Goal: Information Seeking & Learning: Learn about a topic

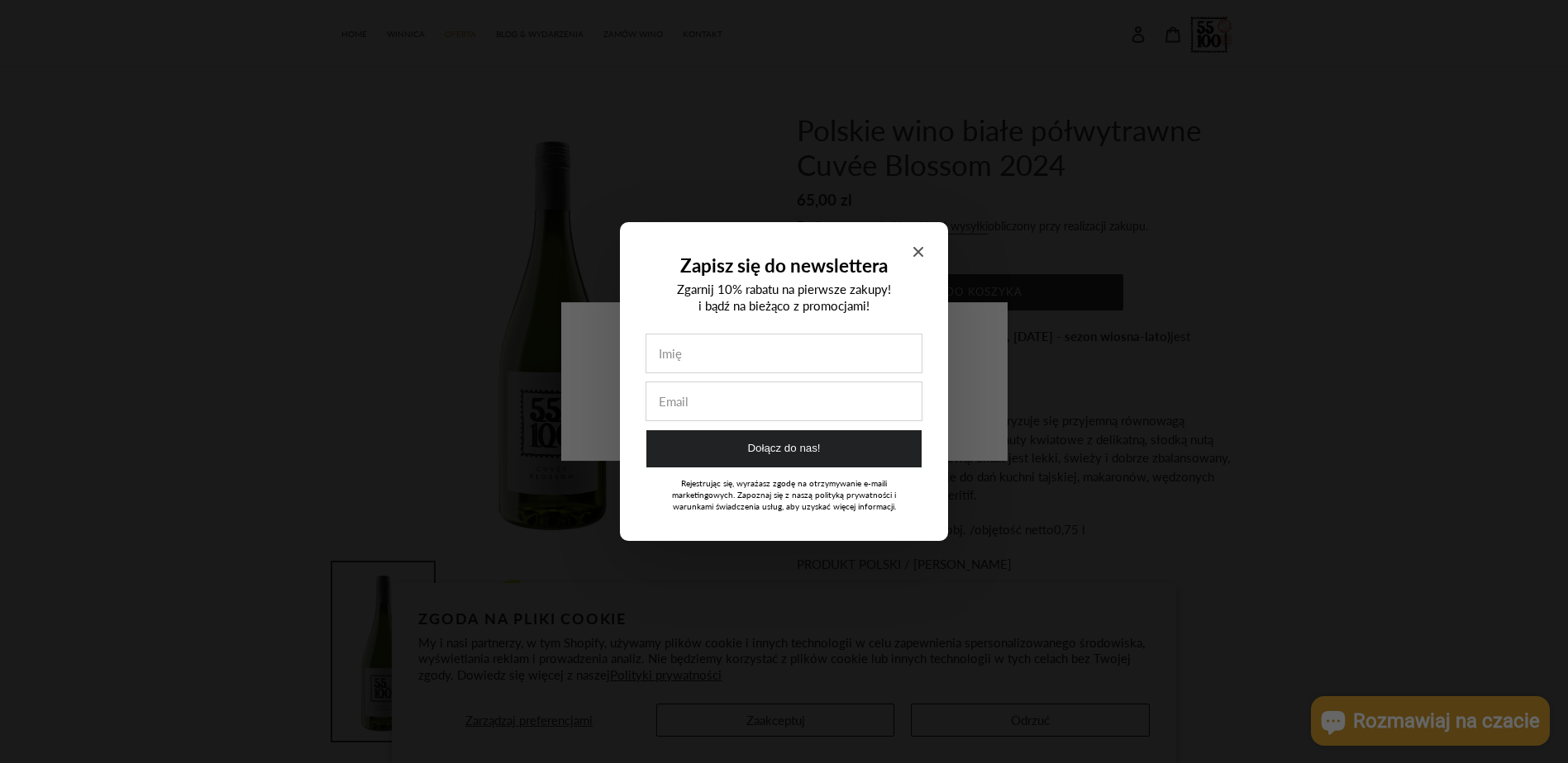
click at [921, 248] on icon "Close modal" at bounding box center [919, 252] width 10 height 10
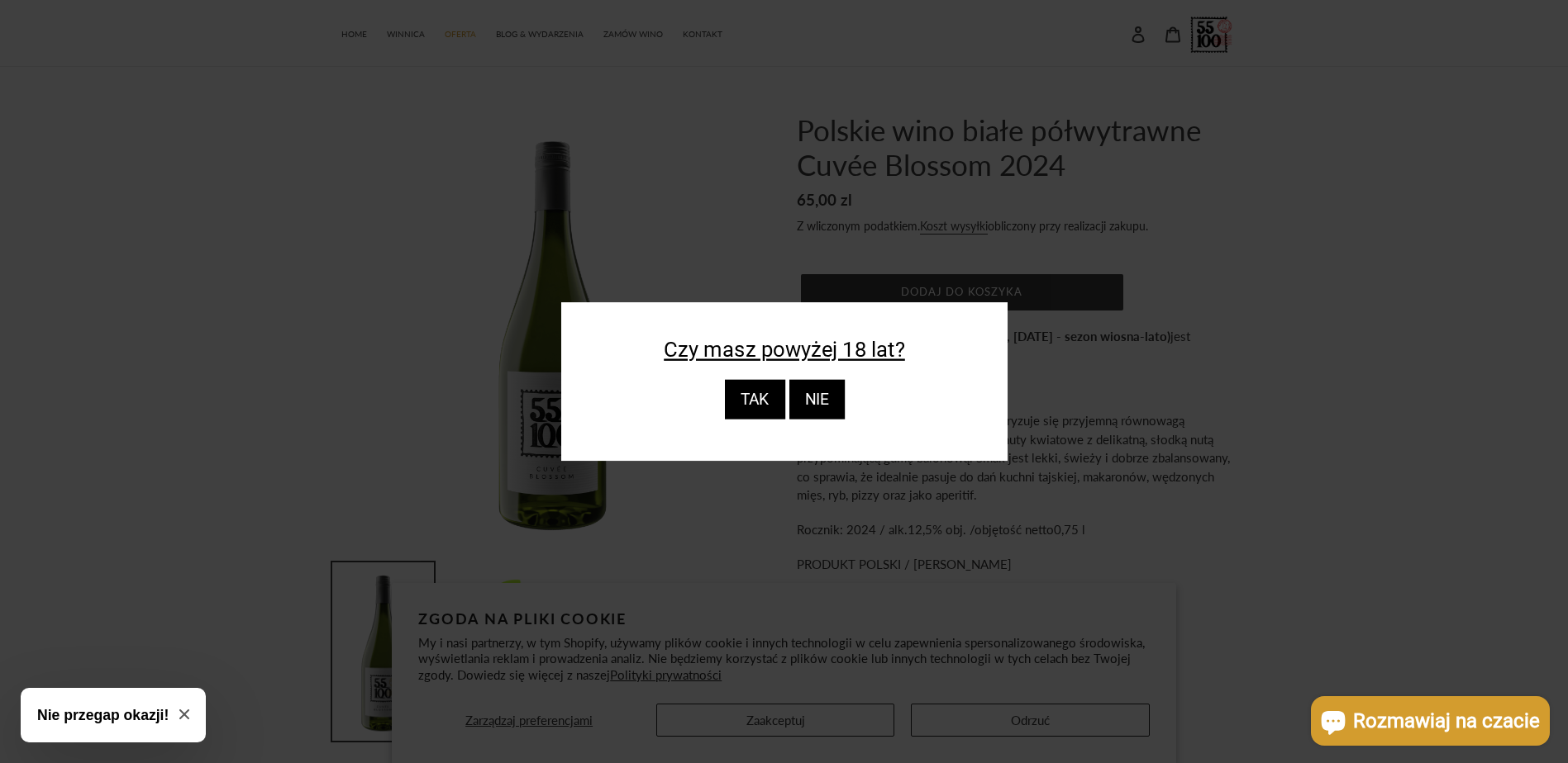
click at [764, 392] on div "TAK" at bounding box center [754, 400] width 60 height 39
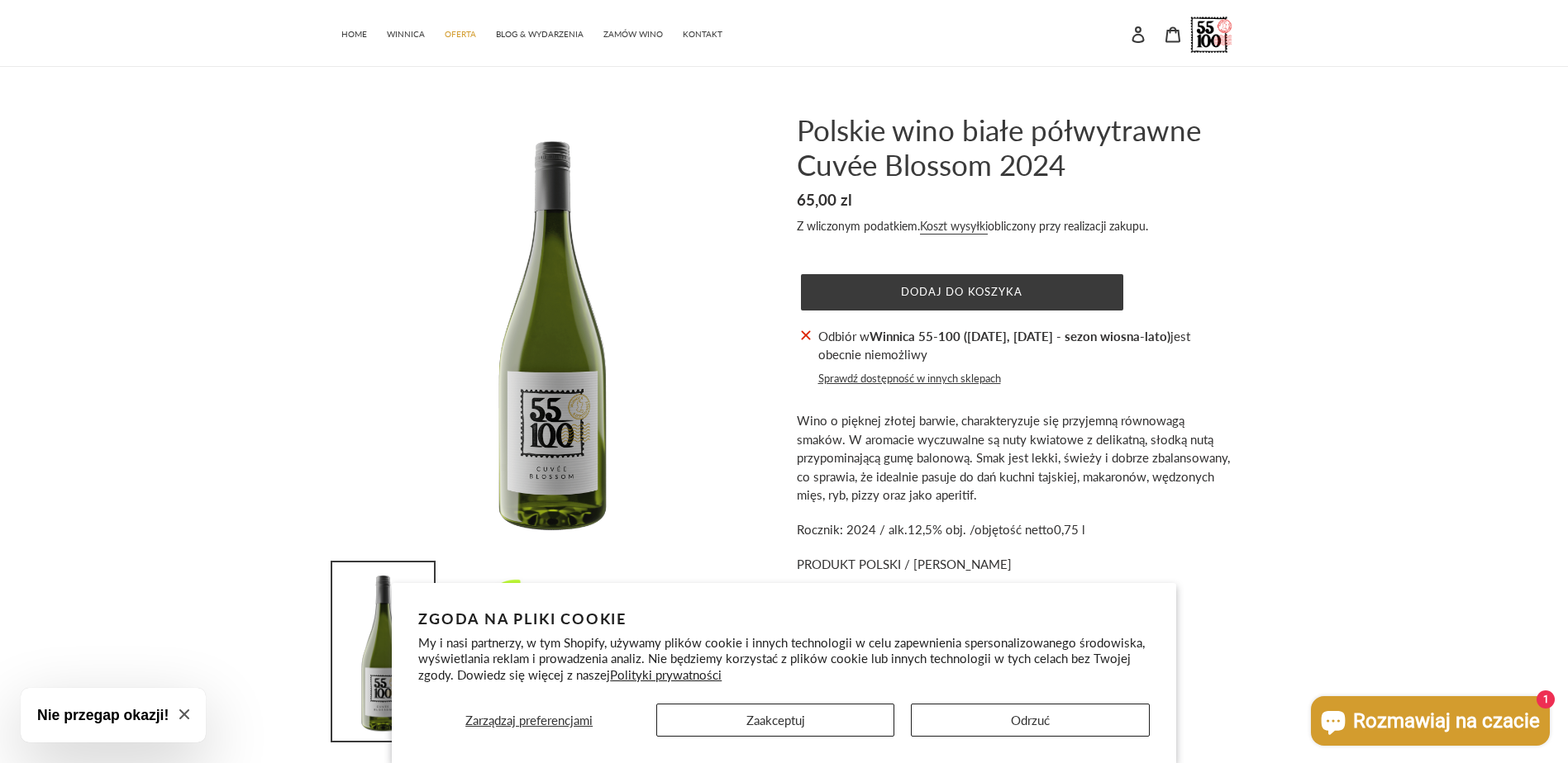
click at [1321, 511] on div "Polskie wino białe półwytrawne Cuvée Blossom 2024 Cena regularna 65,00 zl Cena …" at bounding box center [784, 431] width 1568 height 637
click at [984, 713] on button "Odrzuć" at bounding box center [1030, 720] width 238 height 33
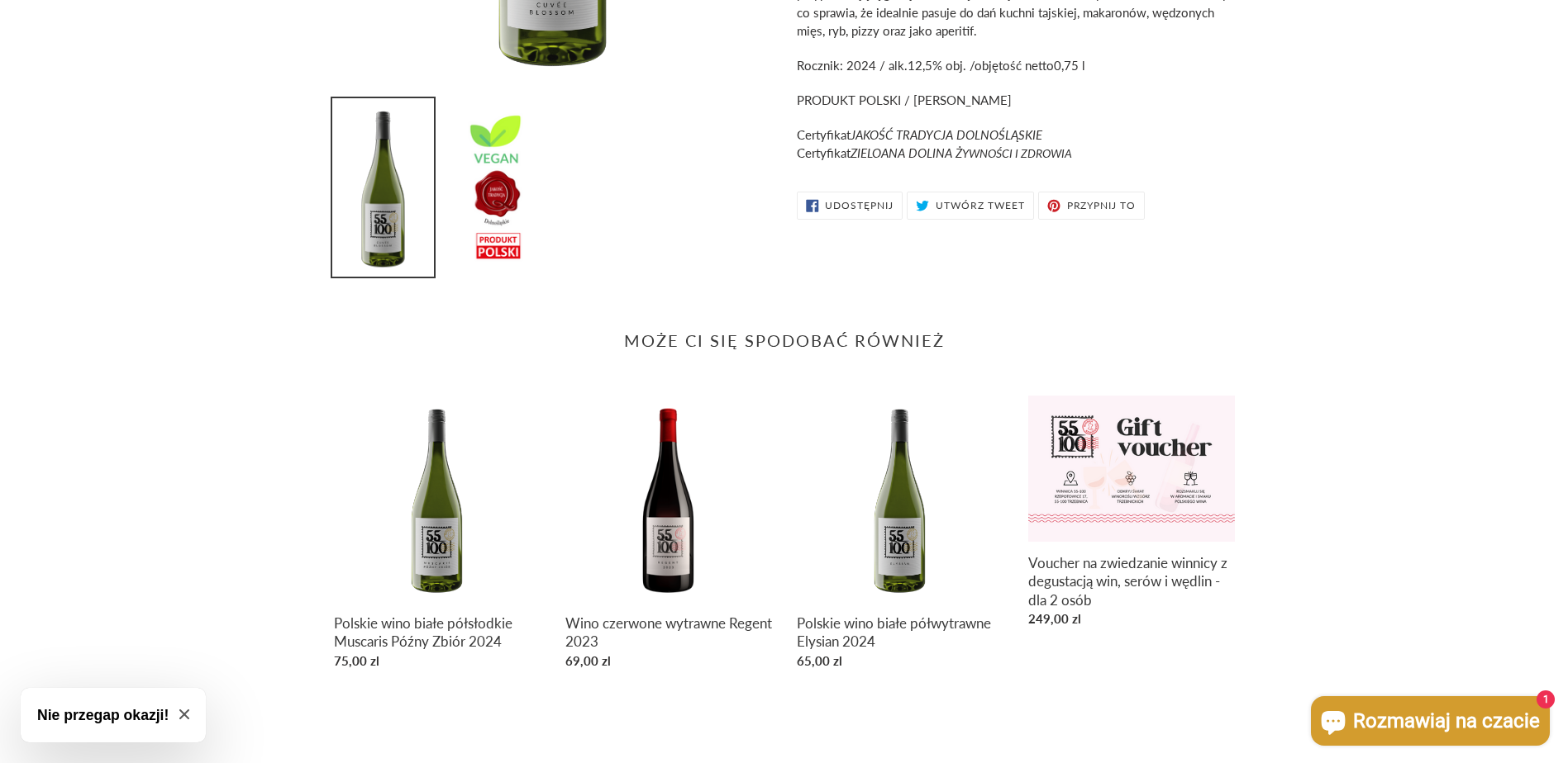
scroll to position [51, 0]
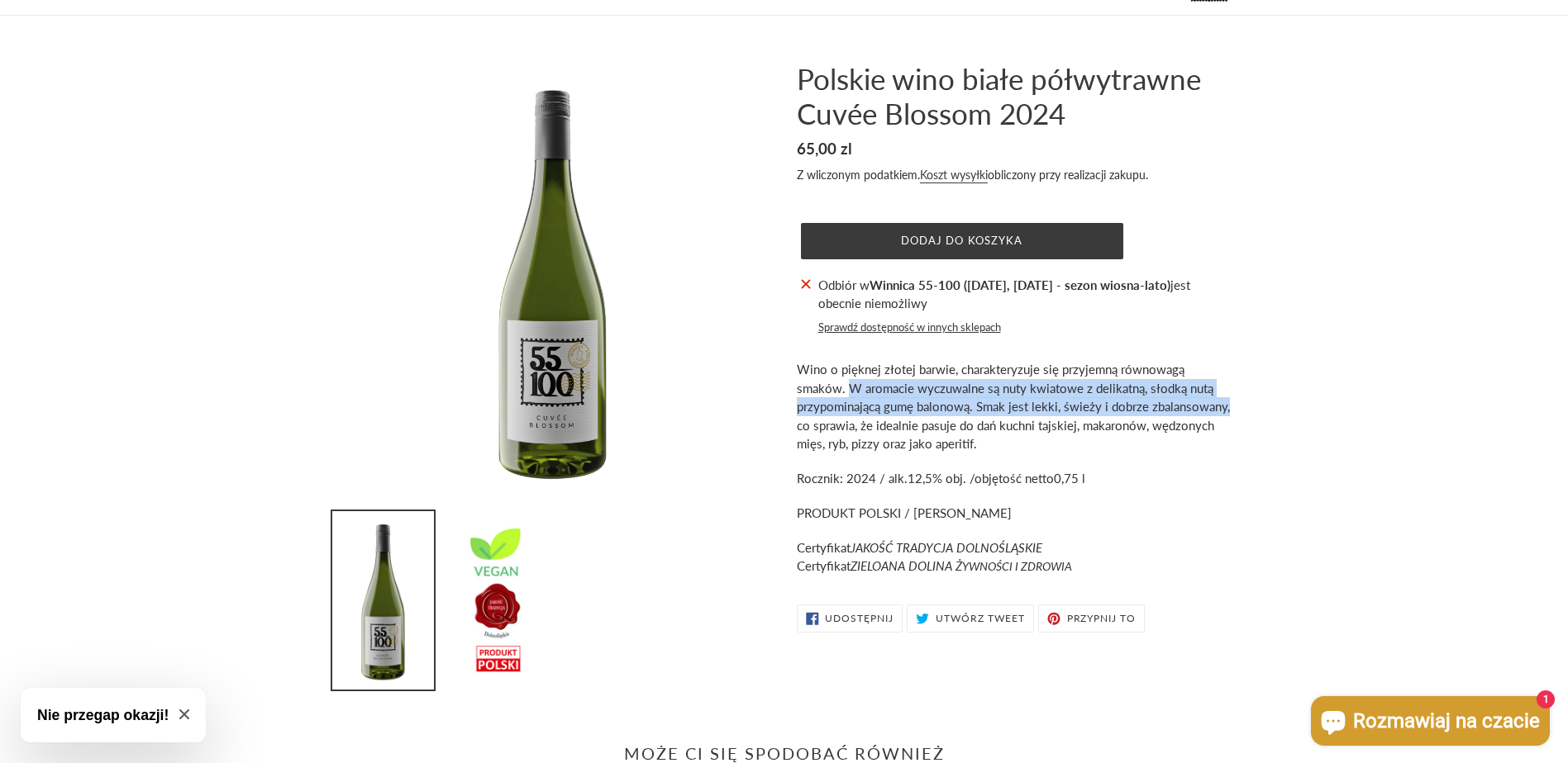
drag, startPoint x: 799, startPoint y: 390, endPoint x: 1226, endPoint y: 404, distance: 427.2
click at [1226, 404] on span "Wino o pięknej złotej barwie, charakteryzuje się przyjemną równowagą smaków. W …" at bounding box center [1013, 407] width 433 height 89
copy span "W aromacie wyczuwalne są nuty kwiatowe z delikatną, słodką nutą przypominającą …"
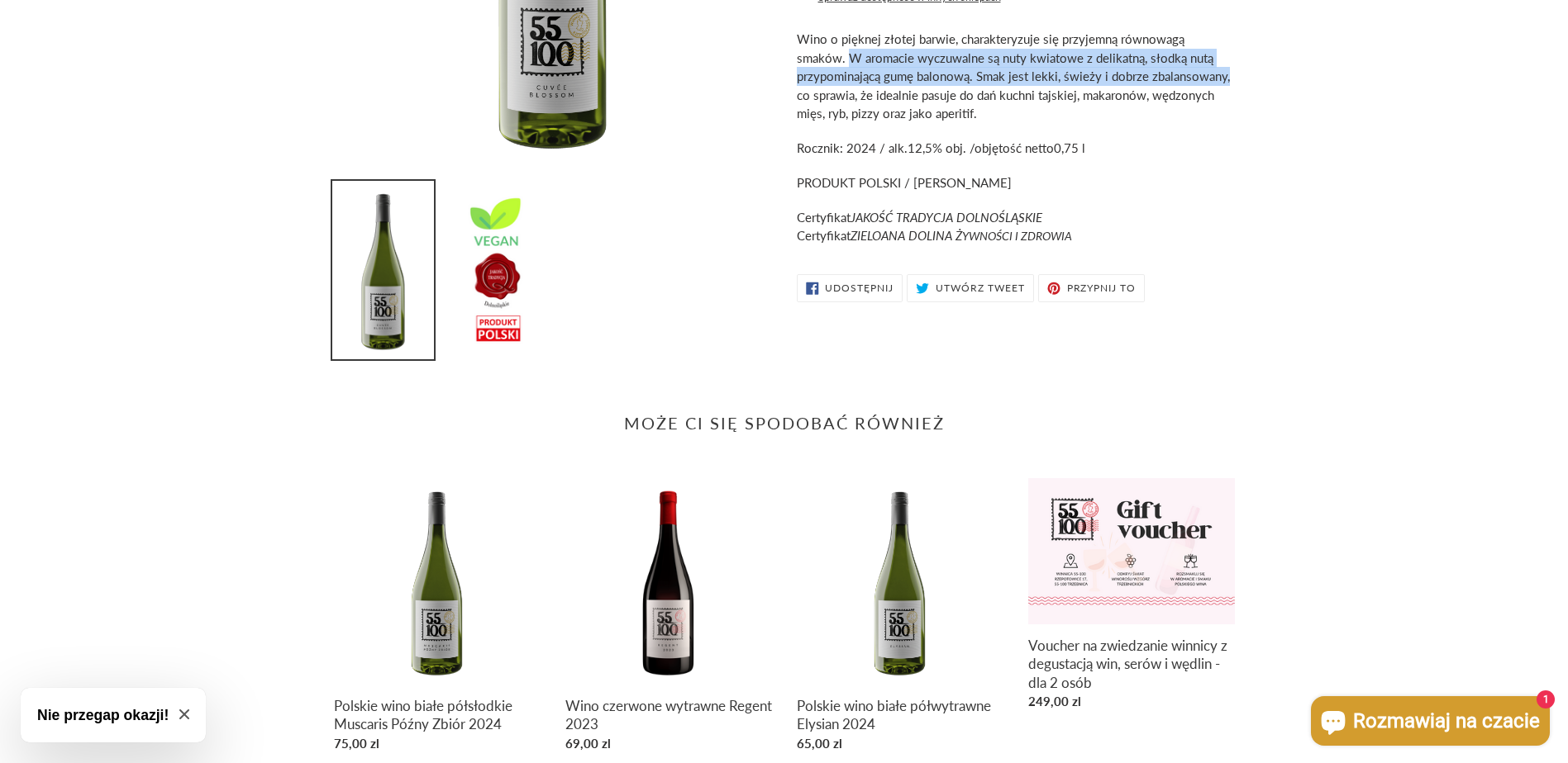
scroll to position [464, 0]
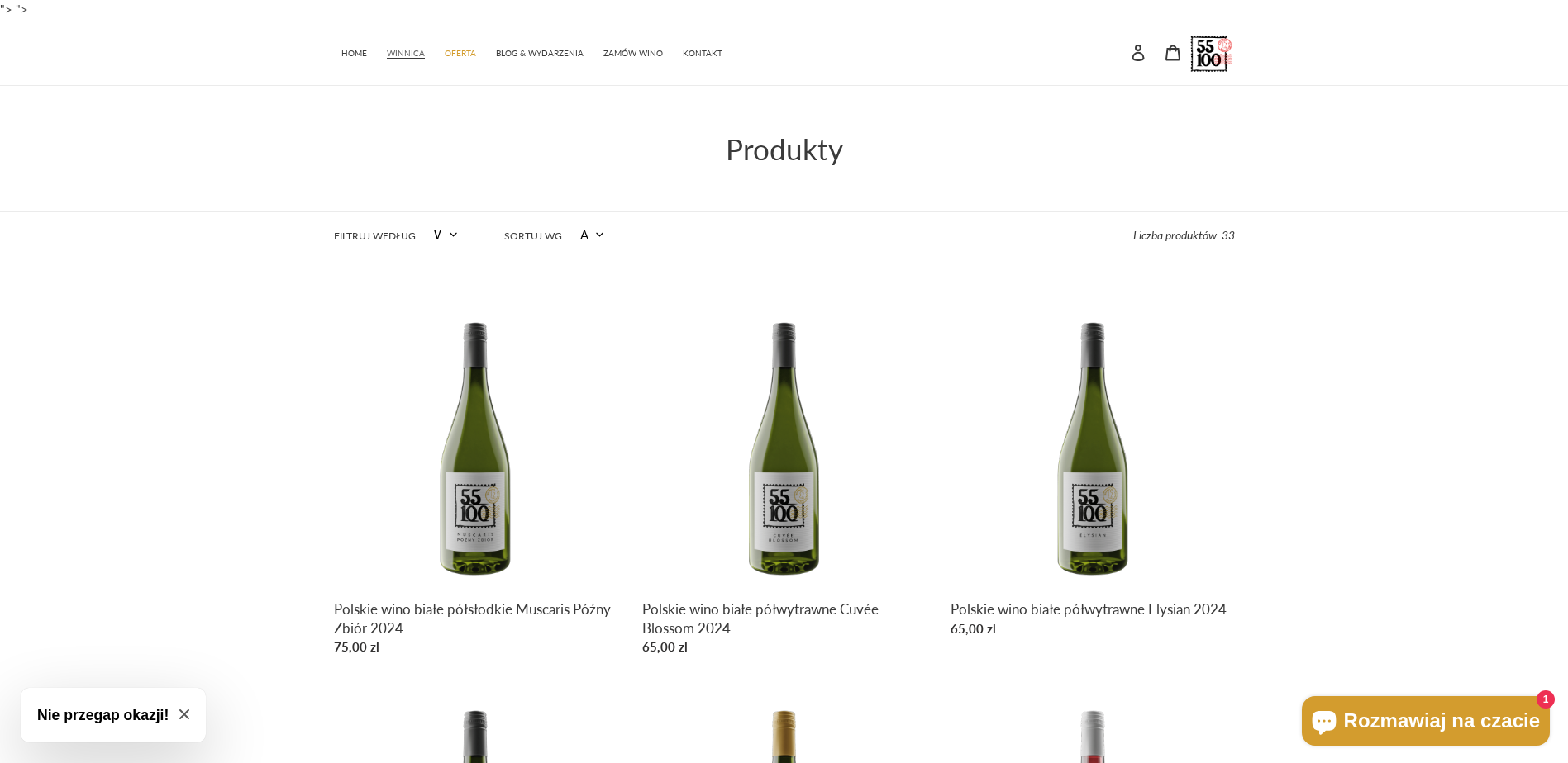
click at [404, 51] on span "WINNICA" at bounding box center [405, 53] width 38 height 11
